Goal: Transaction & Acquisition: Book appointment/travel/reservation

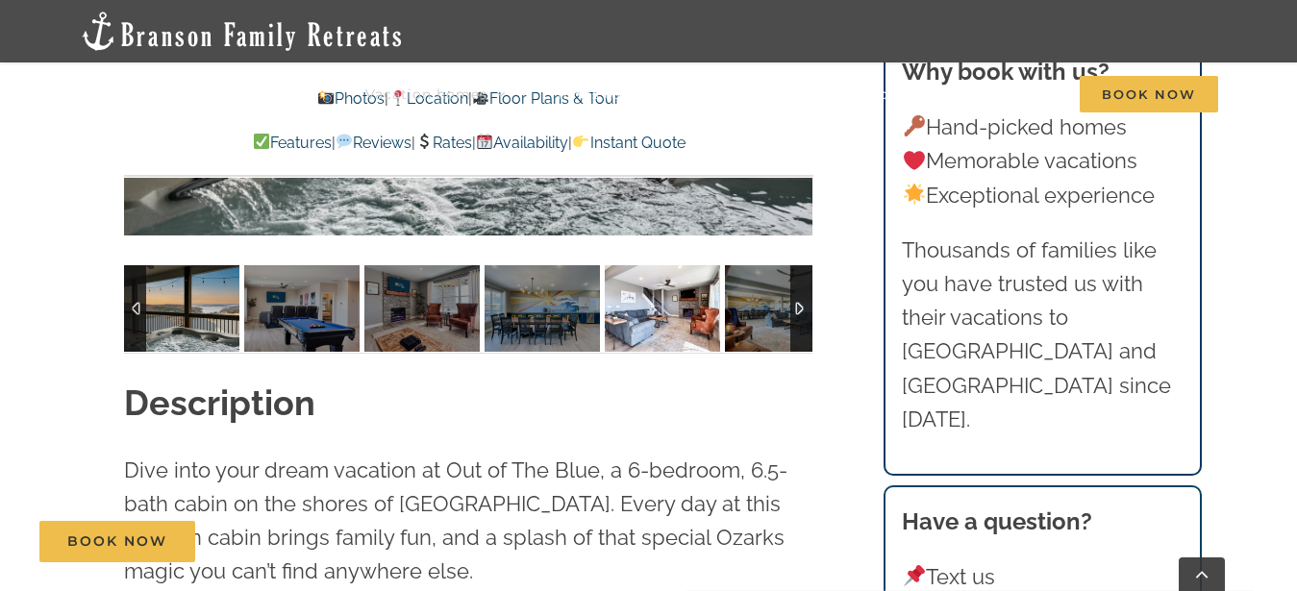
scroll to position [1667, 0]
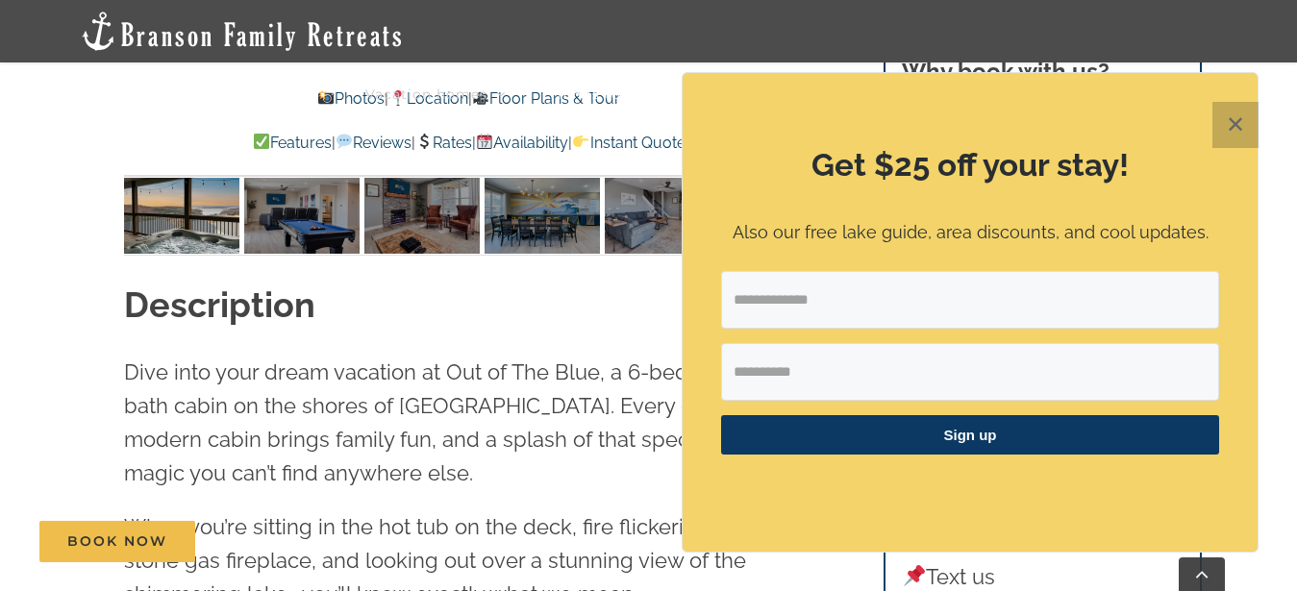
click at [1239, 123] on button "✕" at bounding box center [1236, 125] width 46 height 46
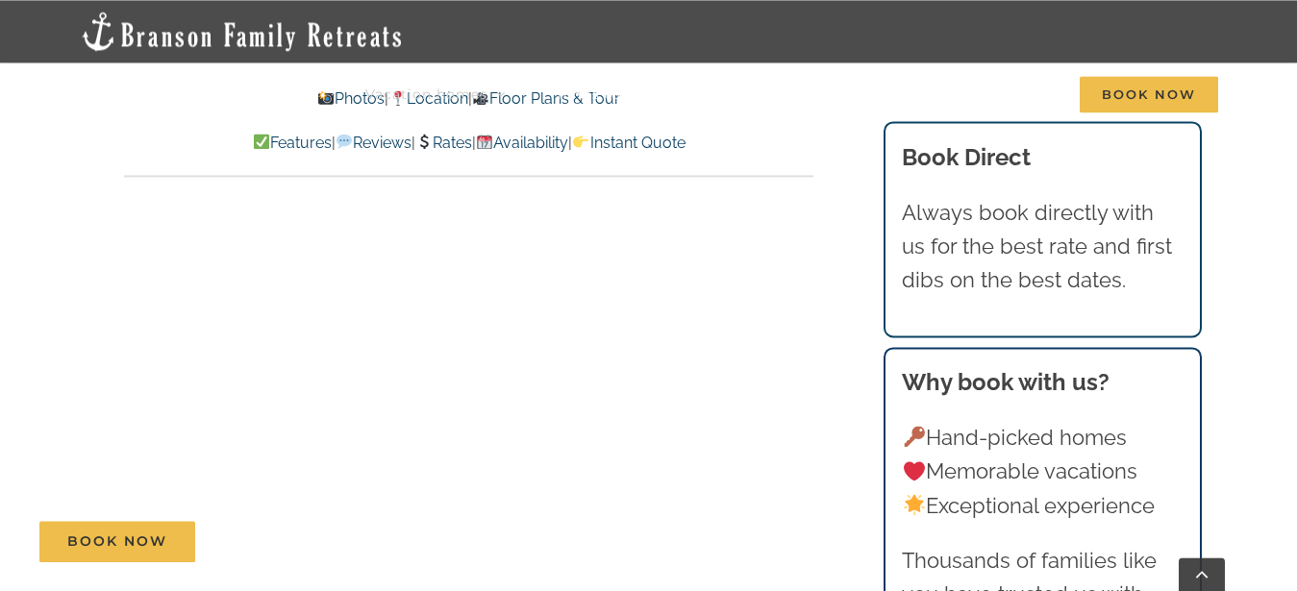
scroll to position [10005, 0]
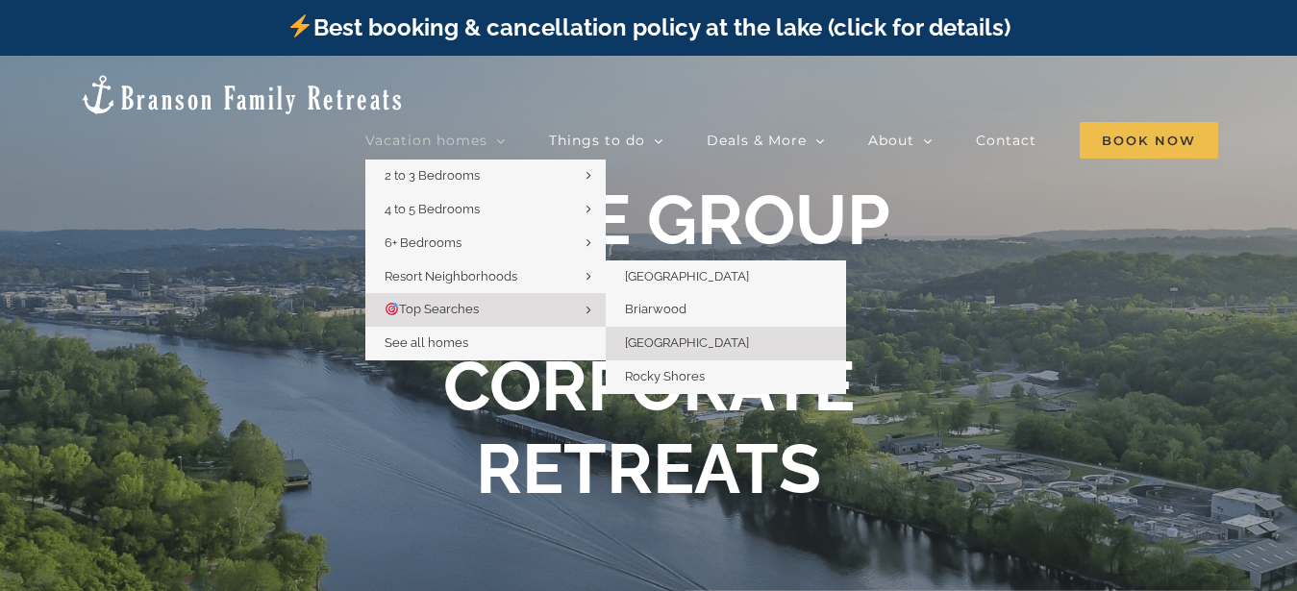
click at [695, 341] on span "[GEOGRAPHIC_DATA]" at bounding box center [687, 343] width 124 height 14
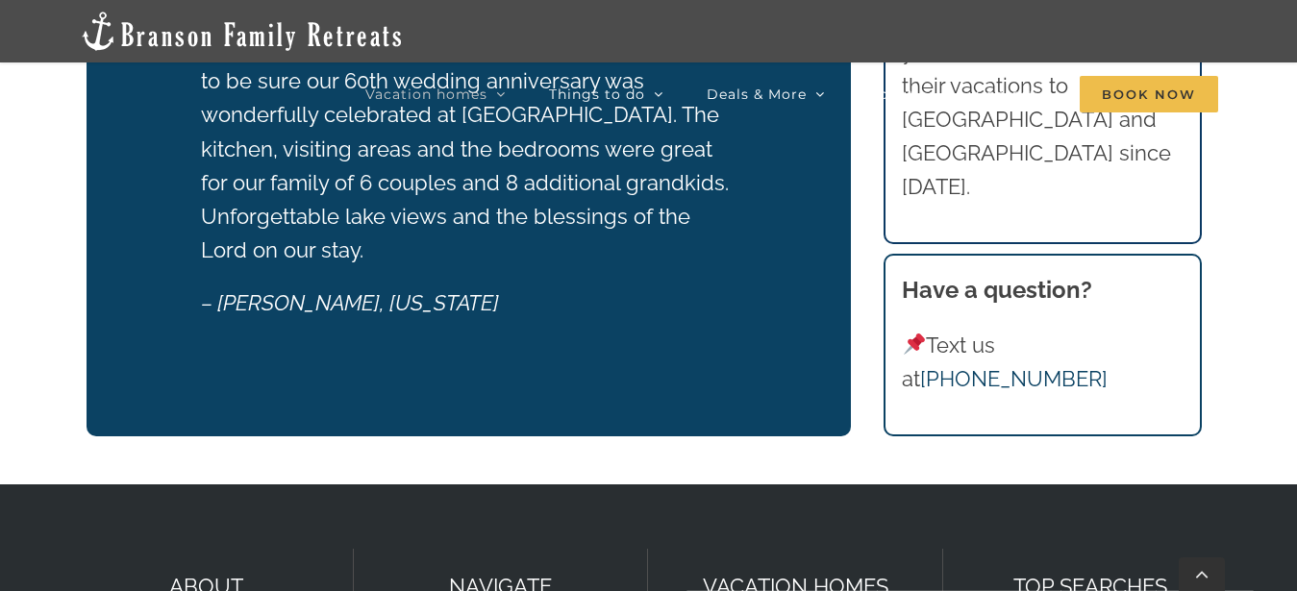
scroll to position [4120, 0]
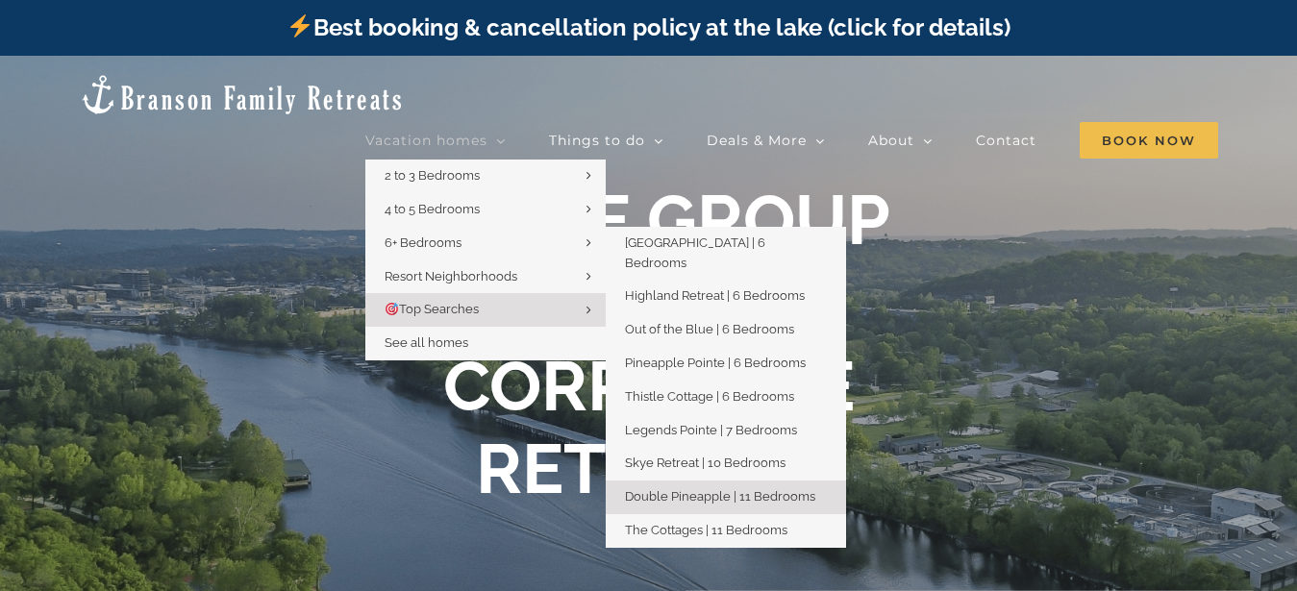
click at [702, 489] on span "Double Pineapple | 11 Bedrooms" at bounding box center [720, 496] width 190 height 14
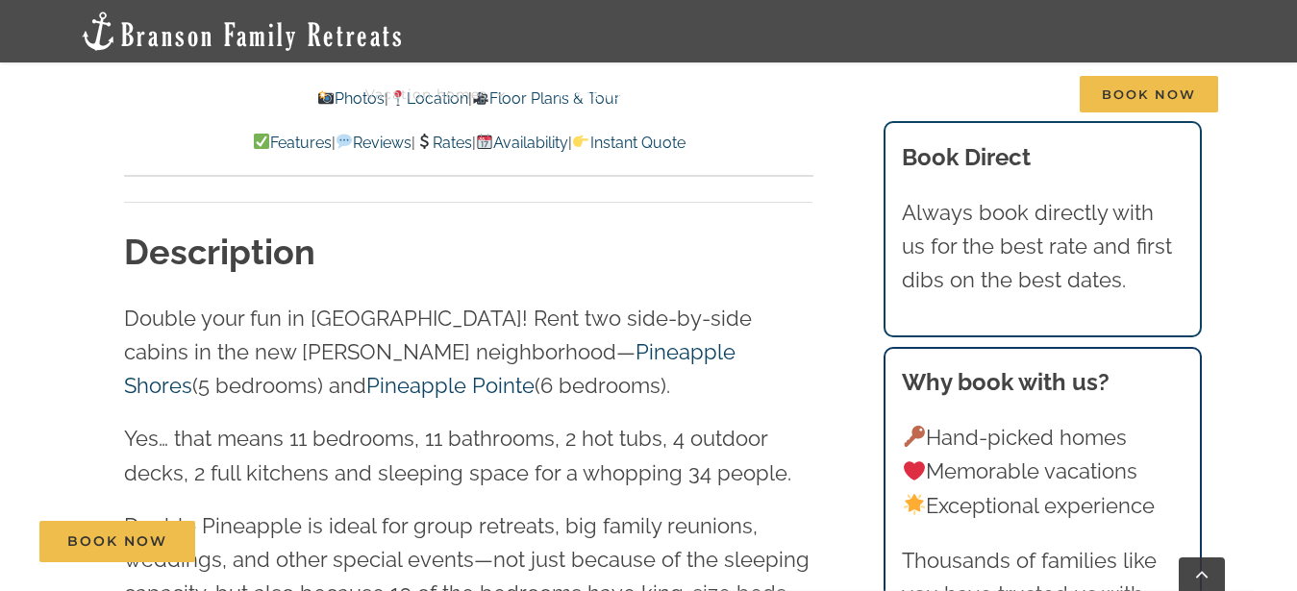
scroll to position [1373, 0]
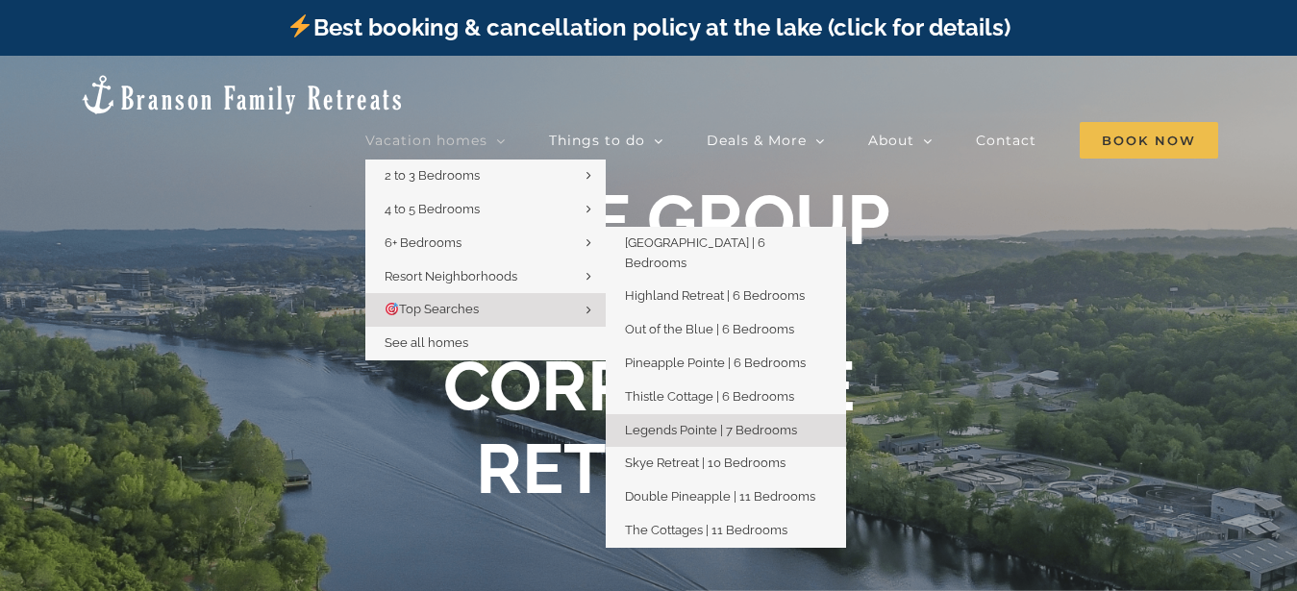
click at [755, 423] on span "Legends Pointe | 7 Bedrooms" at bounding box center [711, 430] width 172 height 14
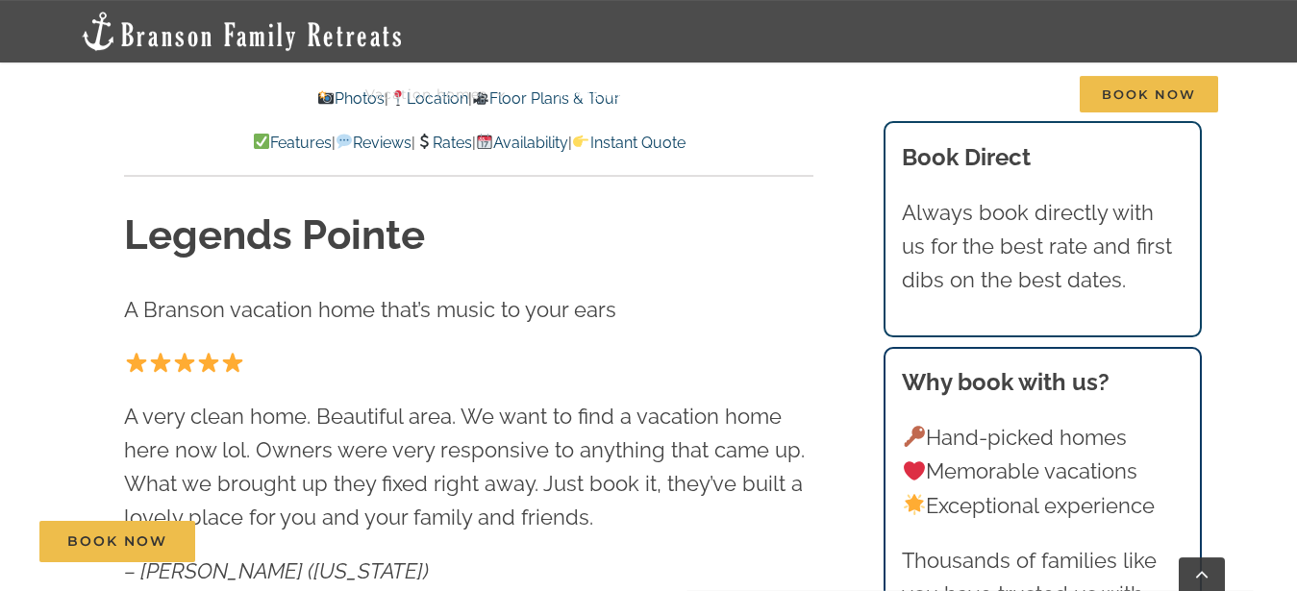
scroll to position [589, 0]
